Goal: Navigation & Orientation: Find specific page/section

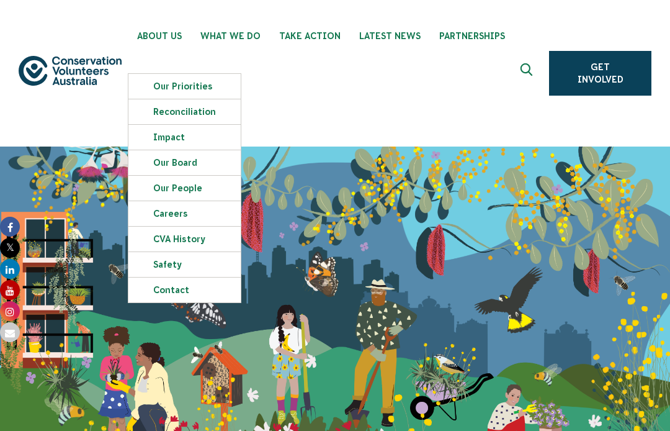
click at [185, 212] on link "Careers" at bounding box center [184, 213] width 112 height 25
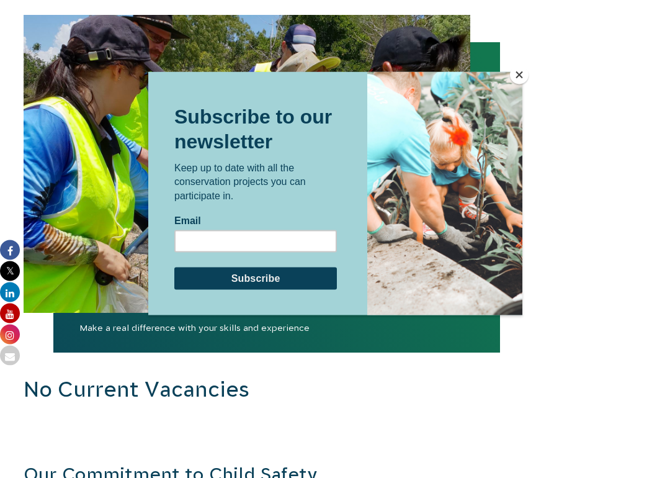
click at [521, 76] on button "Close" at bounding box center [519, 75] width 19 height 19
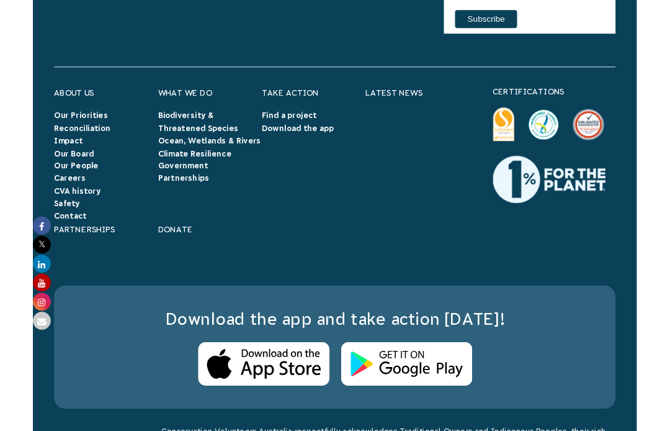
scroll to position [2227, 0]
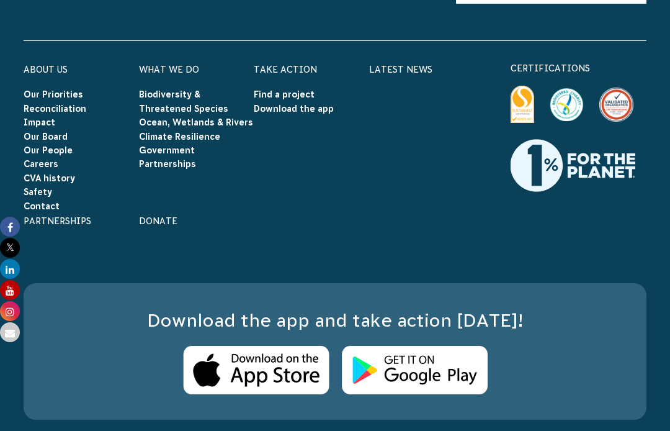
click at [53, 145] on link "Our People" at bounding box center [48, 150] width 49 height 10
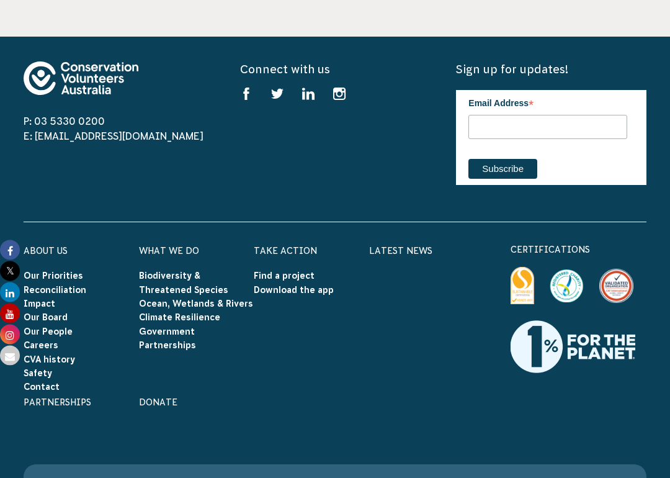
scroll to position [2121, 0]
click at [53, 316] on link "Our Board" at bounding box center [46, 317] width 44 height 10
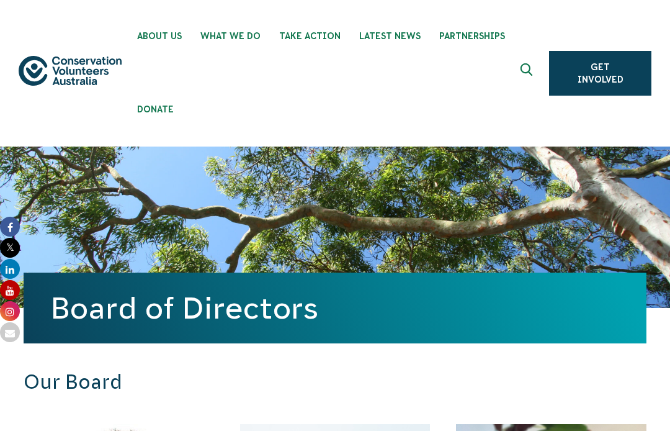
click at [389, 37] on span "Latest News" at bounding box center [389, 36] width 61 height 10
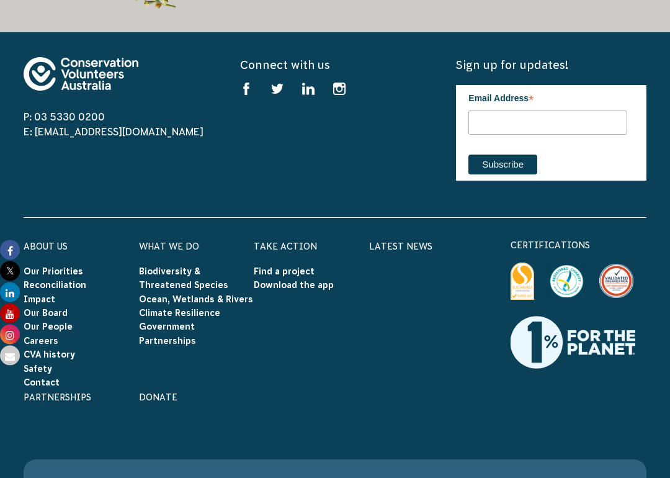
scroll to position [2263, 0]
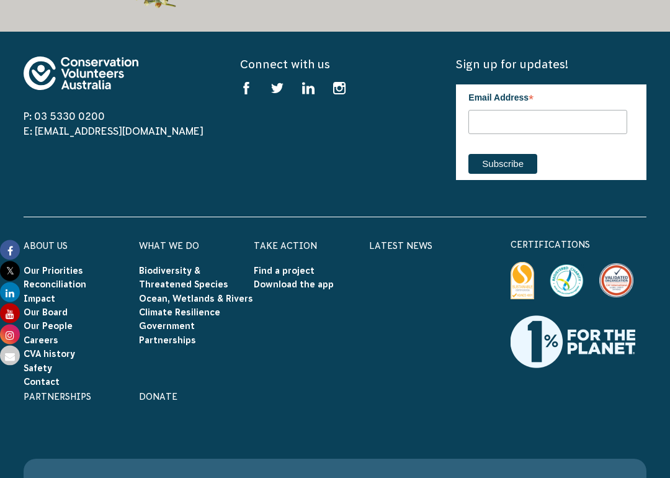
click at [285, 266] on link "Find a project" at bounding box center [284, 271] width 61 height 10
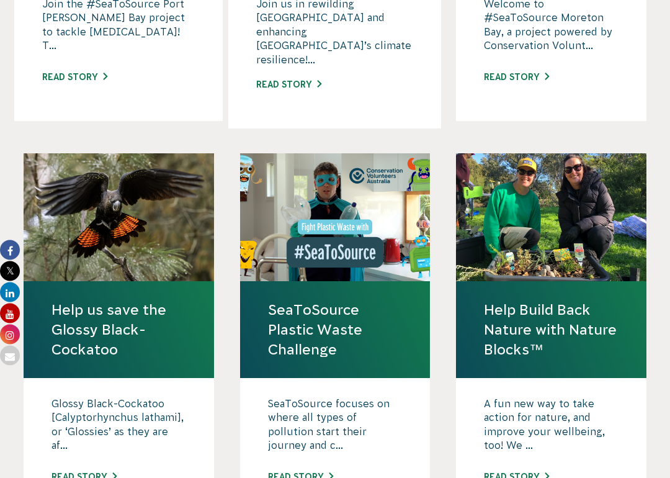
scroll to position [1130, 0]
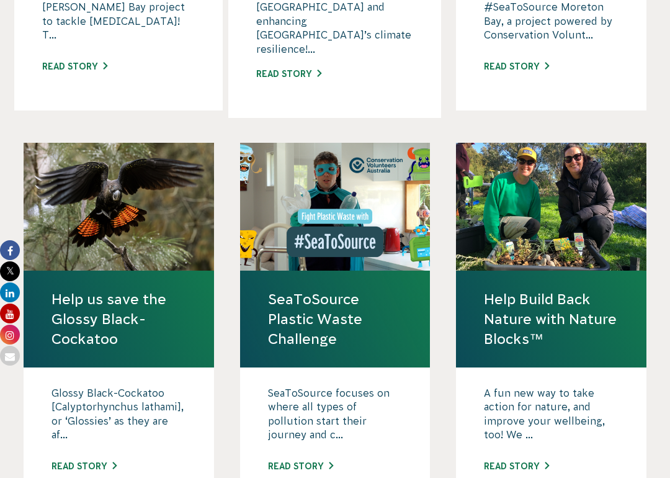
click at [542, 289] on link "Help Build Back Nature with Nature Blocks™" at bounding box center [551, 319] width 135 height 60
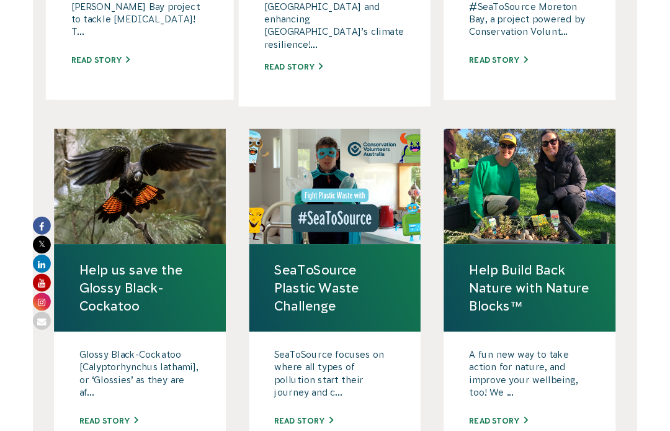
scroll to position [1177, 0]
